Goal: Information Seeking & Learning: Find specific fact

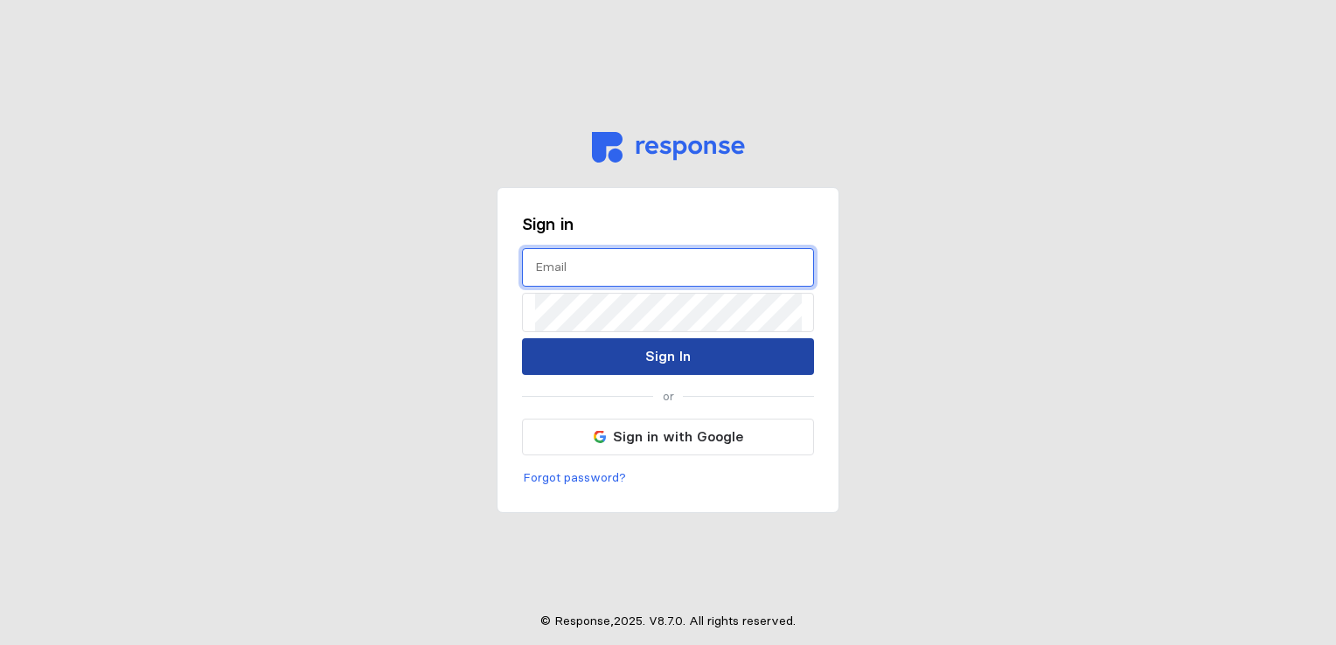
type input "torjos@wsinc.com"
click at [671, 346] on p "Sign In" at bounding box center [667, 356] width 45 height 22
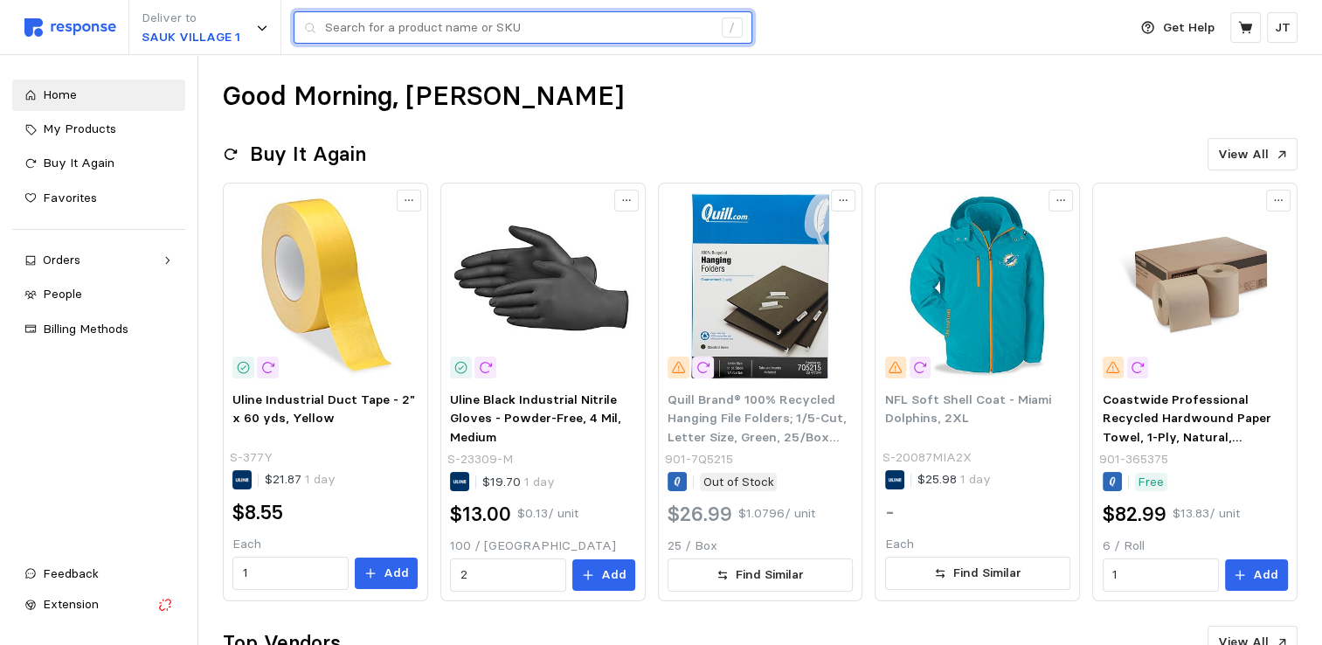
click at [423, 39] on input "text" at bounding box center [518, 27] width 387 height 31
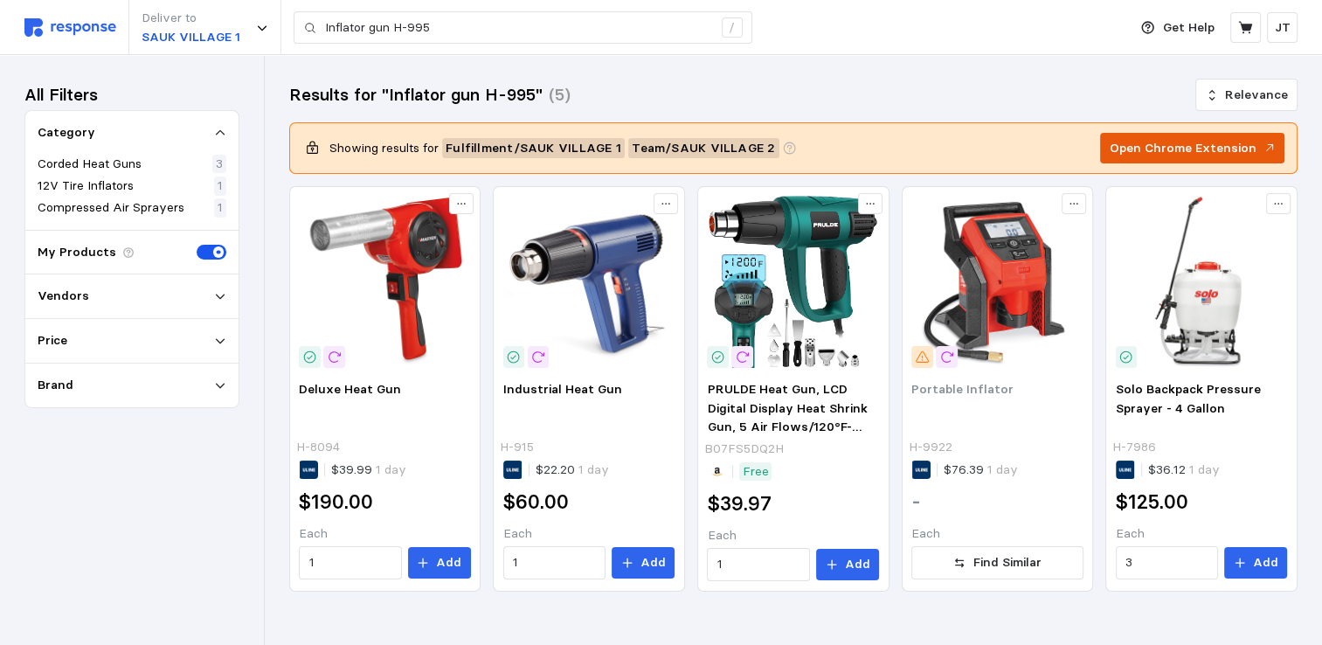
click at [1144, 149] on p "Open Chrome Extension" at bounding box center [1183, 148] width 147 height 19
click at [1196, 139] on p "Open Chrome Extension" at bounding box center [1183, 148] width 147 height 19
click at [1185, 146] on p "Open Chrome Extension" at bounding box center [1183, 148] width 147 height 19
click at [1186, 145] on p "Open Chrome Extension" at bounding box center [1183, 148] width 147 height 19
click at [1187, 145] on p "Open Chrome Extension" at bounding box center [1183, 148] width 147 height 19
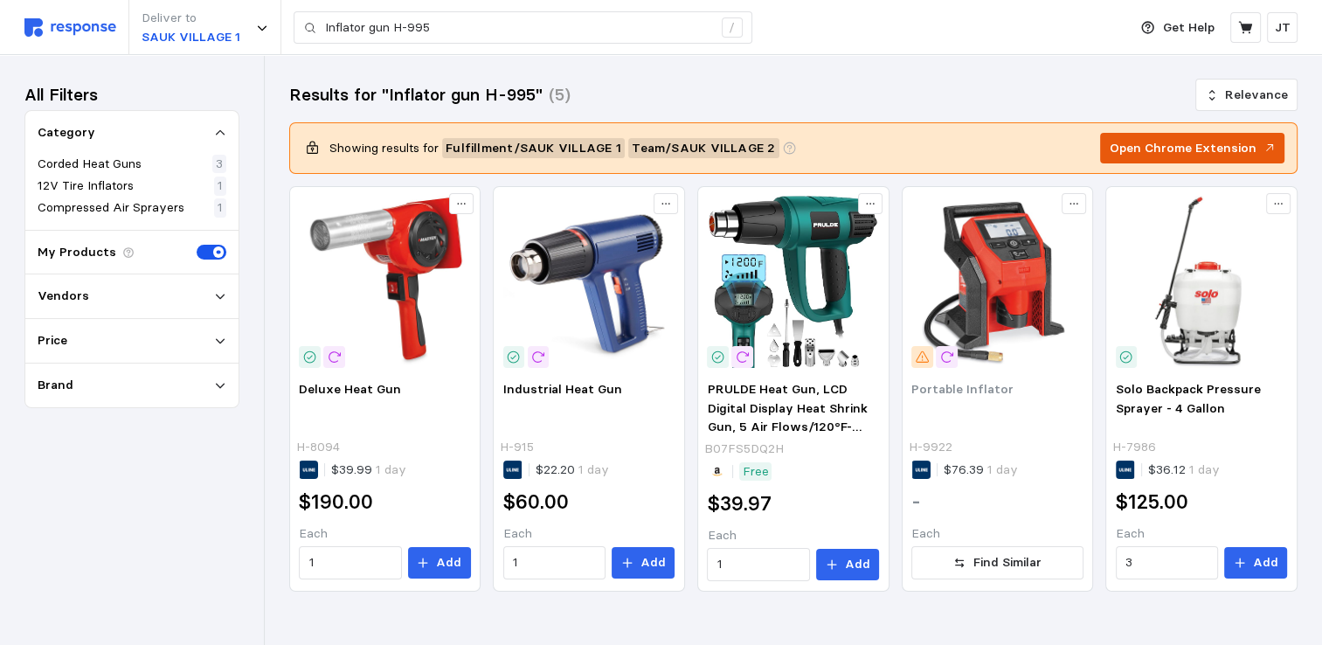
click at [1211, 145] on p "Open Chrome Extension" at bounding box center [1183, 148] width 147 height 19
click at [878, 65] on div "Results for "Inflator gun H-995" (5) Relevance Showing results for Fulfillment …" at bounding box center [794, 360] width 1058 height 610
click at [1170, 145] on p "Open Chrome Extension" at bounding box center [1183, 148] width 147 height 19
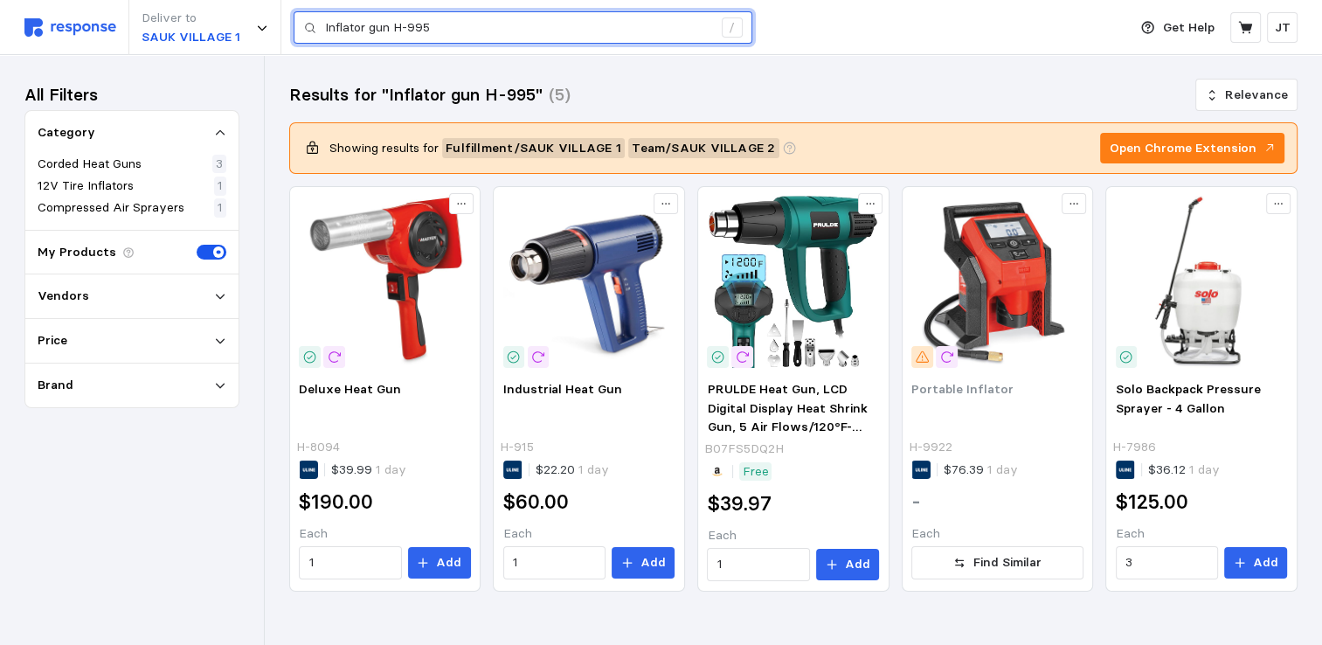
click at [442, 29] on input "Inflator gun H-995" at bounding box center [518, 27] width 387 height 31
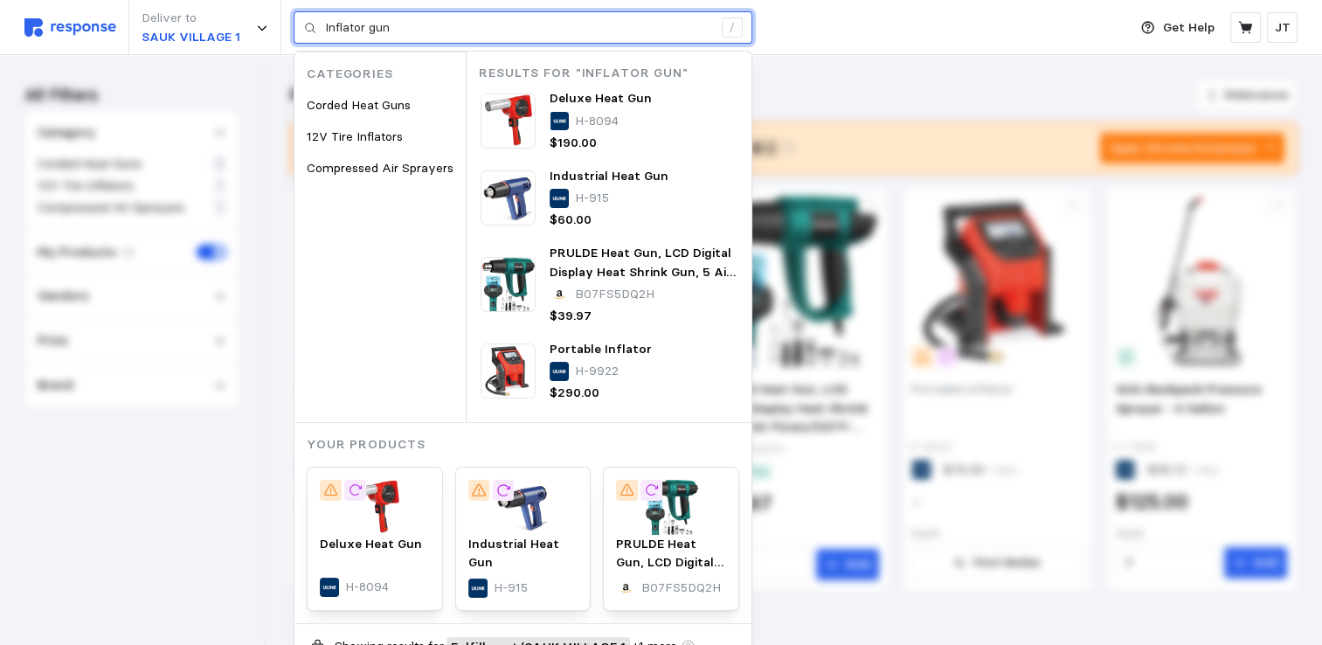
type input "Inflator gun"
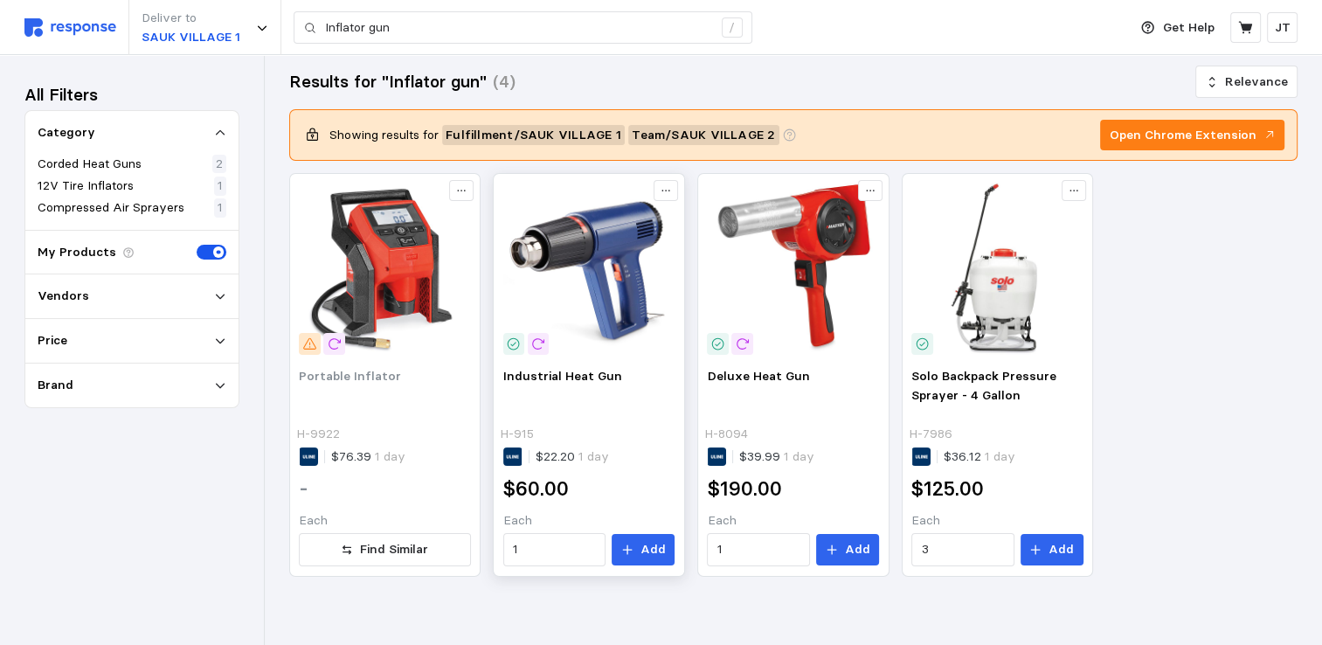
scroll to position [17, 0]
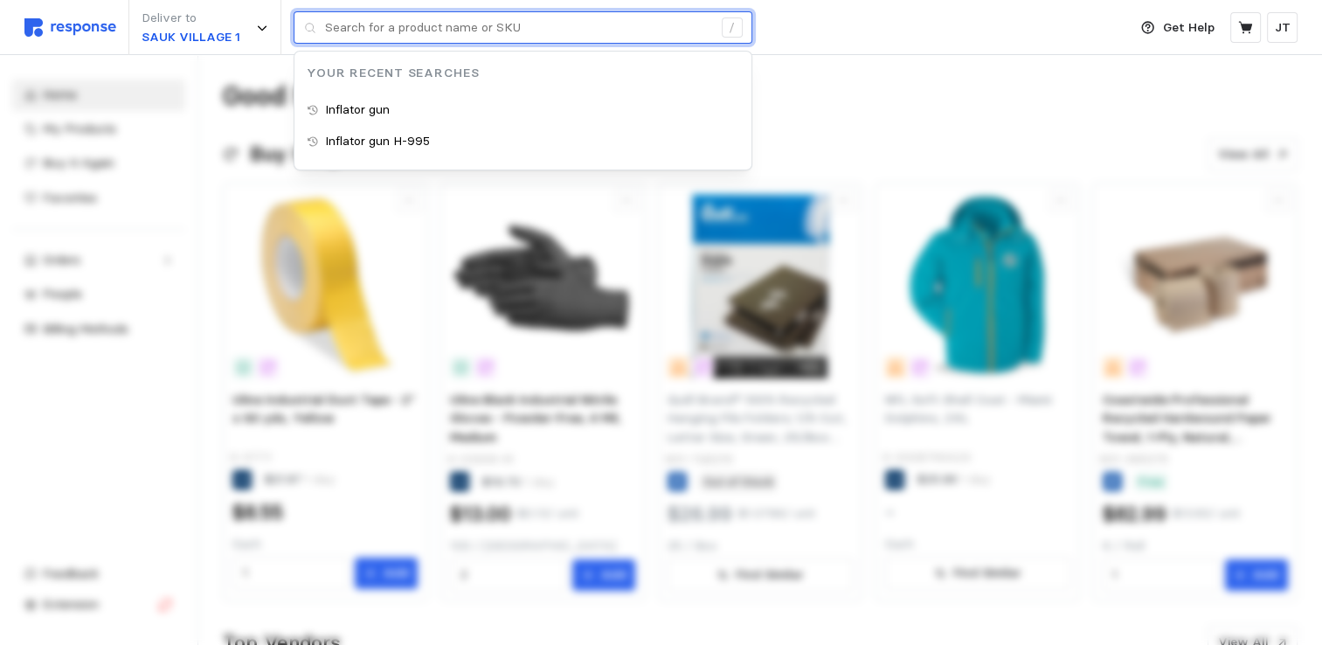
click at [471, 32] on input "text" at bounding box center [518, 27] width 387 height 31
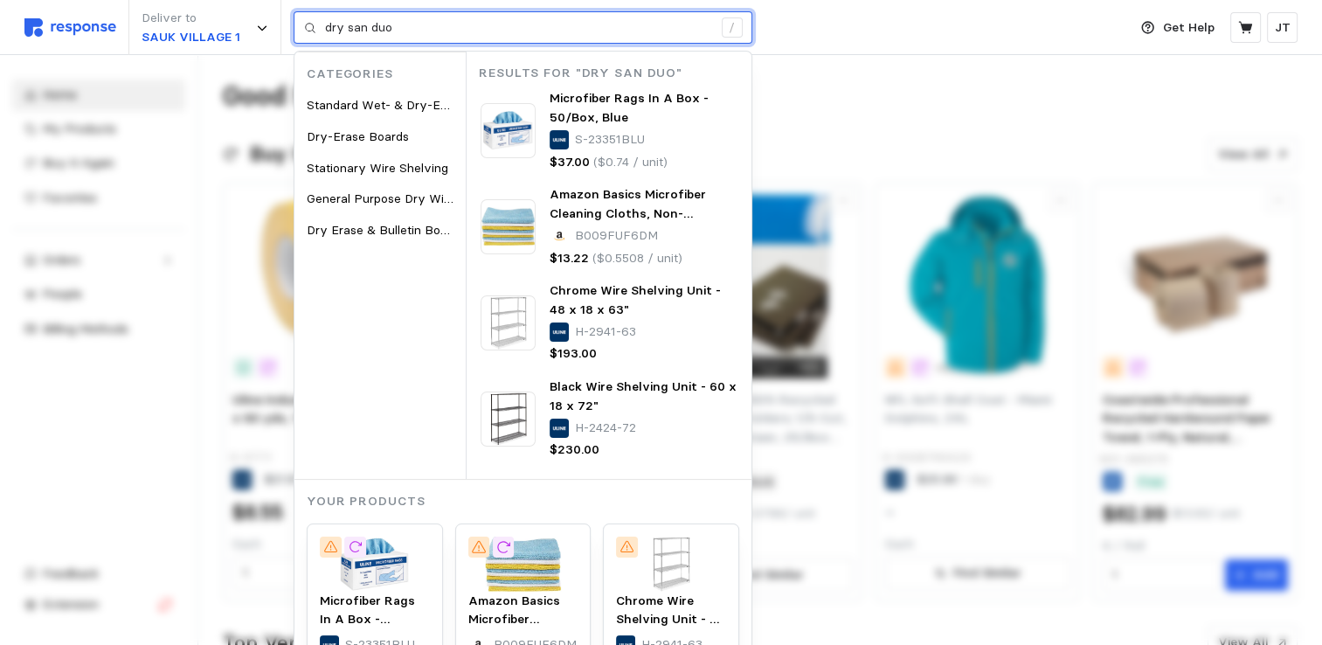
type input "dry san duo"
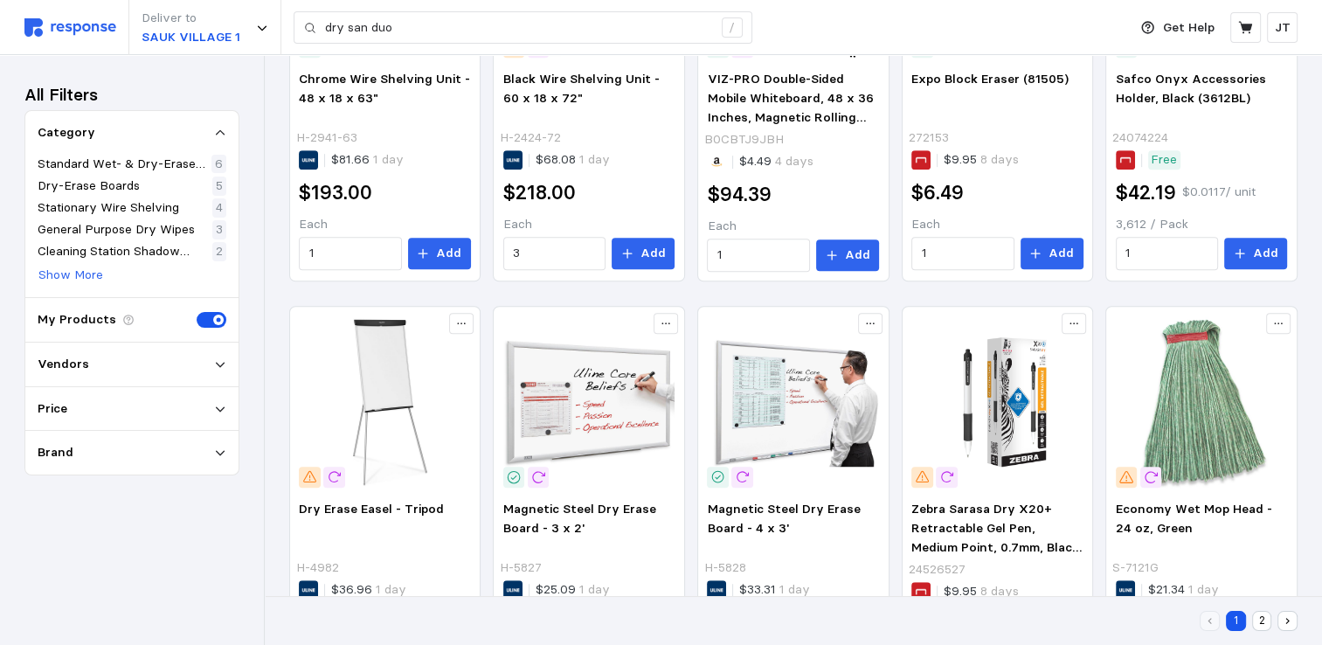
scroll to position [1069, 0]
